Goal: Navigation & Orientation: Find specific page/section

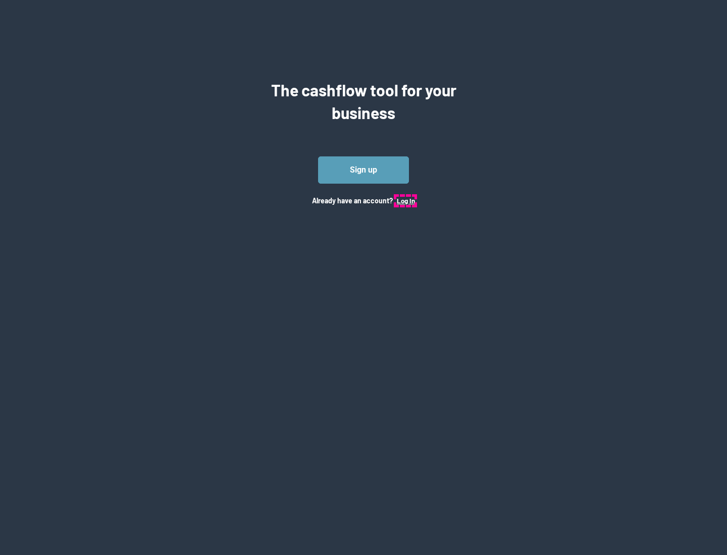
click at [405, 200] on button "Log In" at bounding box center [406, 201] width 18 height 8
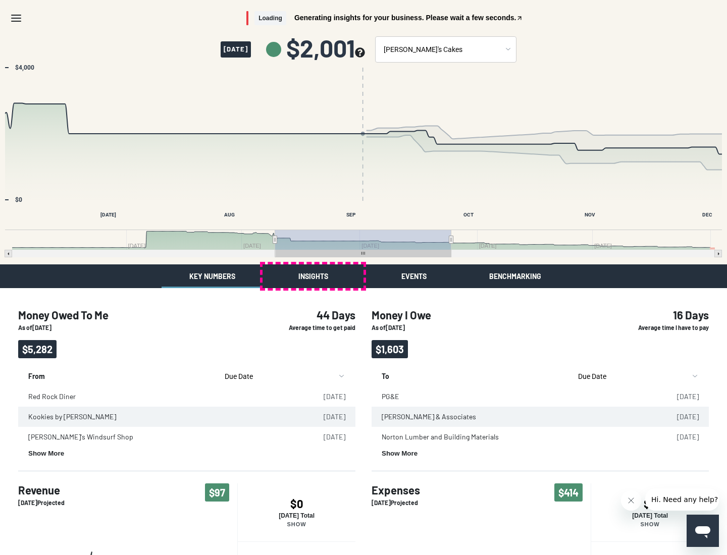
click at [313, 276] on button "Insights" at bounding box center [312, 276] width 101 height 24
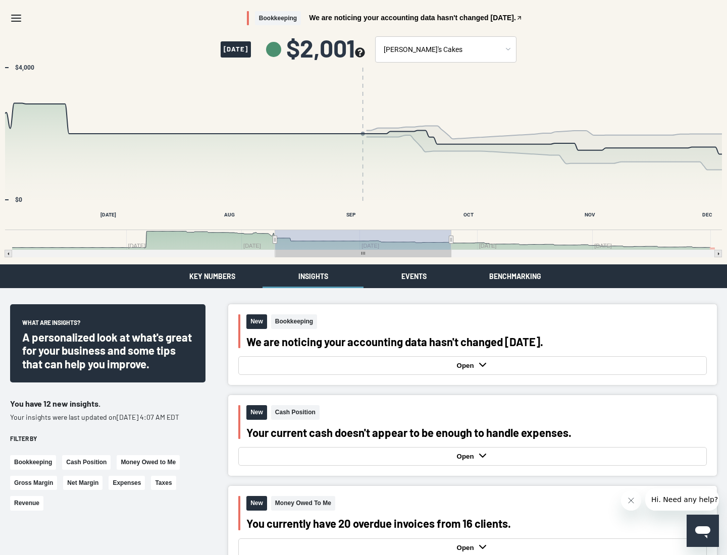
click at [414, 276] on button "Events" at bounding box center [413, 276] width 101 height 24
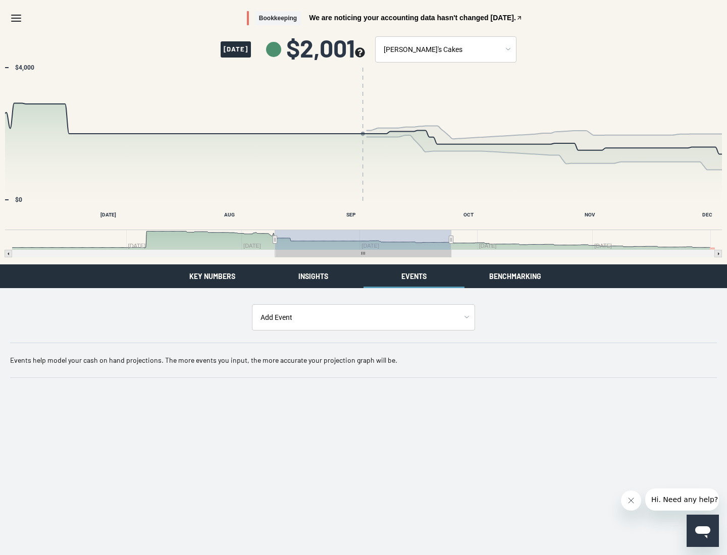
click at [515, 276] on button "Benchmarking" at bounding box center [514, 276] width 101 height 24
